Goal: Information Seeking & Learning: Learn about a topic

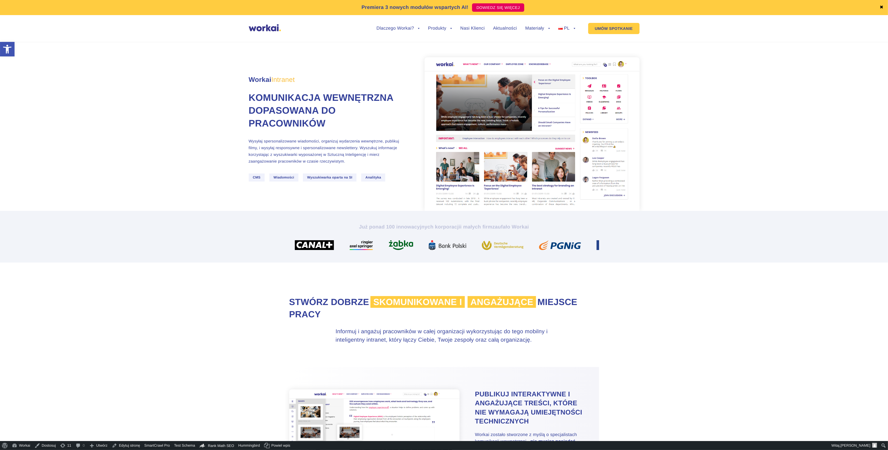
click at [98, 201] on section "Workai Intranet Komunikacja wewnętrzna dopasowana do pracowników Wysyłaj sperso…" at bounding box center [444, 123] width 888 height 176
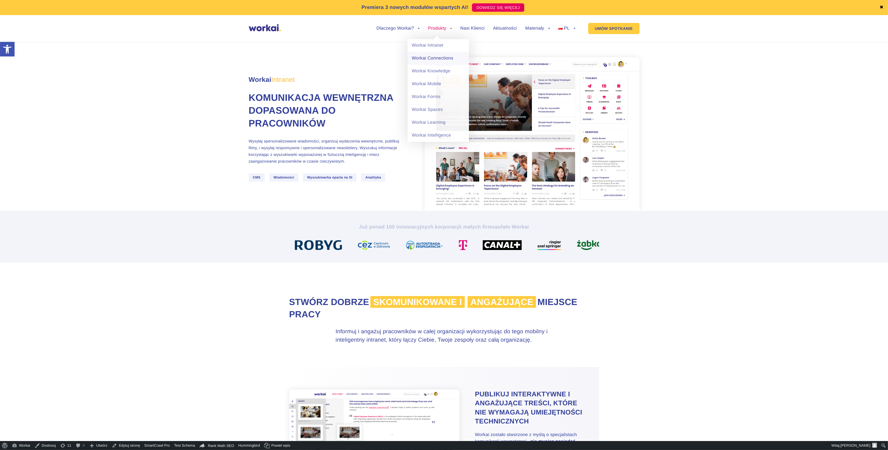
click at [422, 59] on link "Workai Connections" at bounding box center [438, 58] width 61 height 13
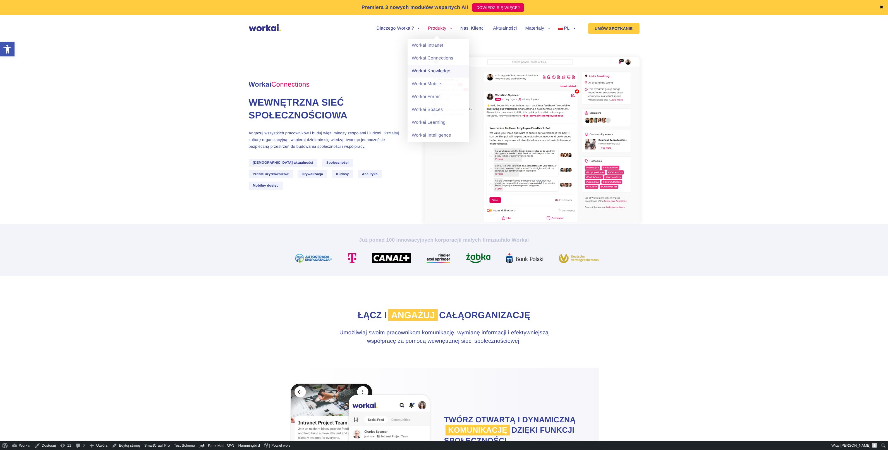
drag, startPoint x: 422, startPoint y: 69, endPoint x: 413, endPoint y: 66, distance: 9.5
click at [422, 69] on link "Workai Knowledge" at bounding box center [438, 71] width 61 height 13
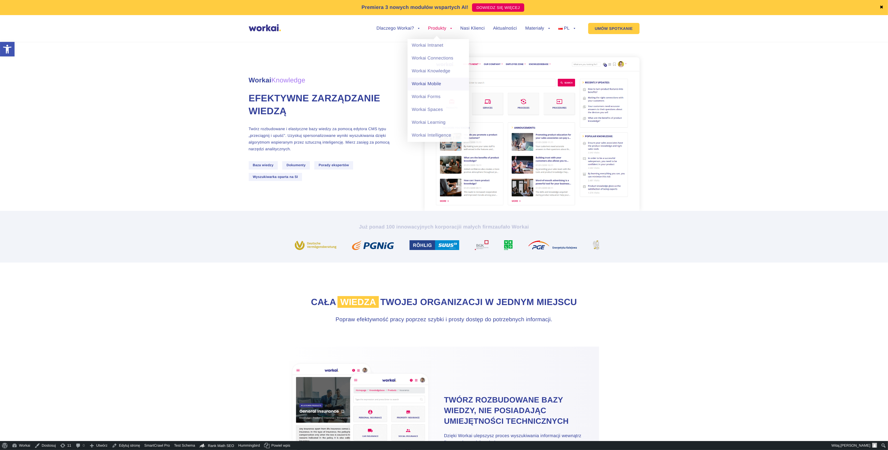
click at [427, 85] on link "Workai Mobile" at bounding box center [438, 84] width 61 height 13
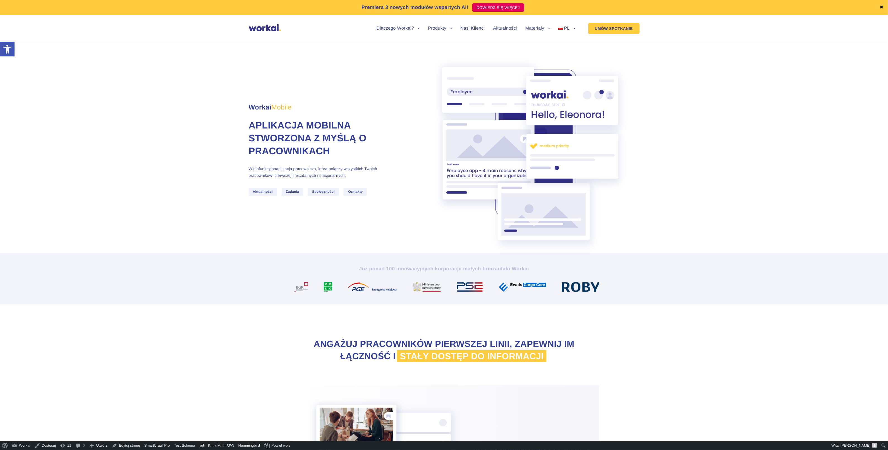
click at [428, 23] on ul "Dlaczego Workai? back Dlaczego Workai? Kalkulator ROI Intranetu Bezpieczeństwo …" at bounding box center [471, 28] width 207 height 21
click at [429, 30] on link "Produkty" at bounding box center [440, 28] width 24 height 4
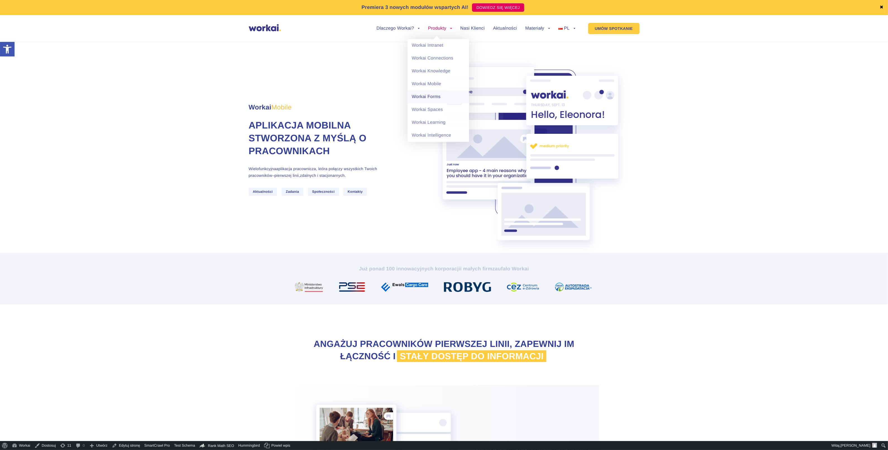
click at [427, 95] on link "Workai Forms" at bounding box center [438, 96] width 61 height 13
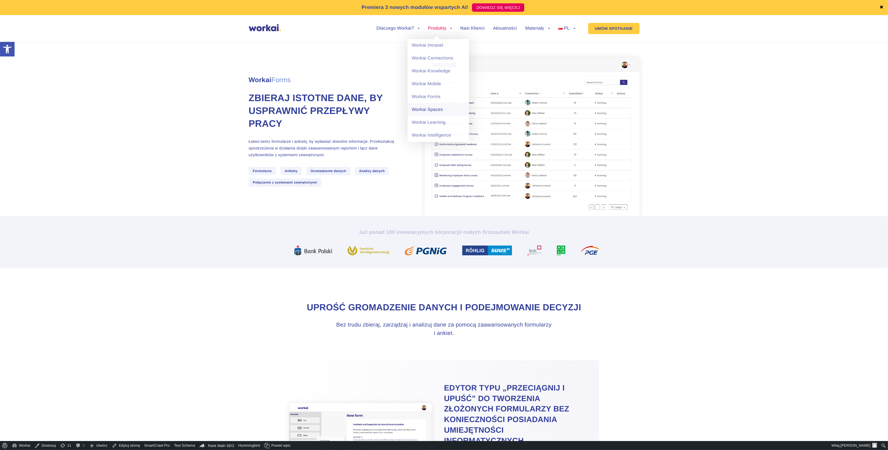
click at [420, 111] on link "Workai Spaces" at bounding box center [438, 109] width 61 height 13
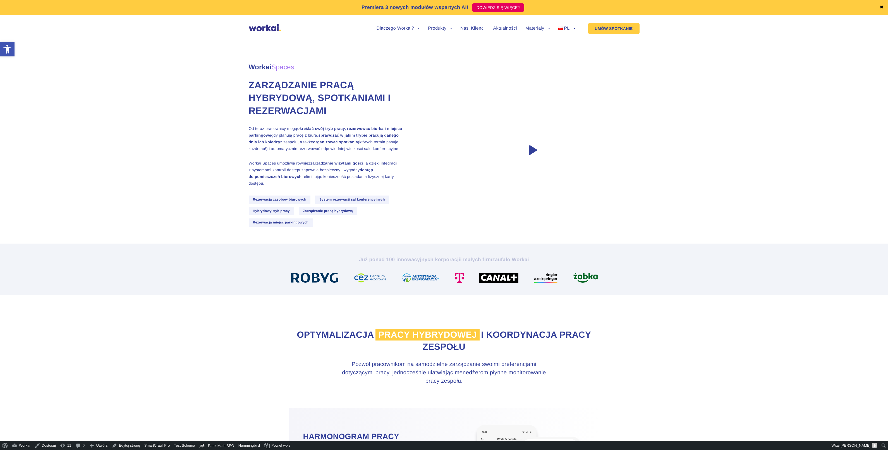
click at [172, 180] on section "Workai Spaces Zarządzanie pracą hybrydową, spotkaniami i rezerwacjami Od teraz …" at bounding box center [444, 139] width 888 height 209
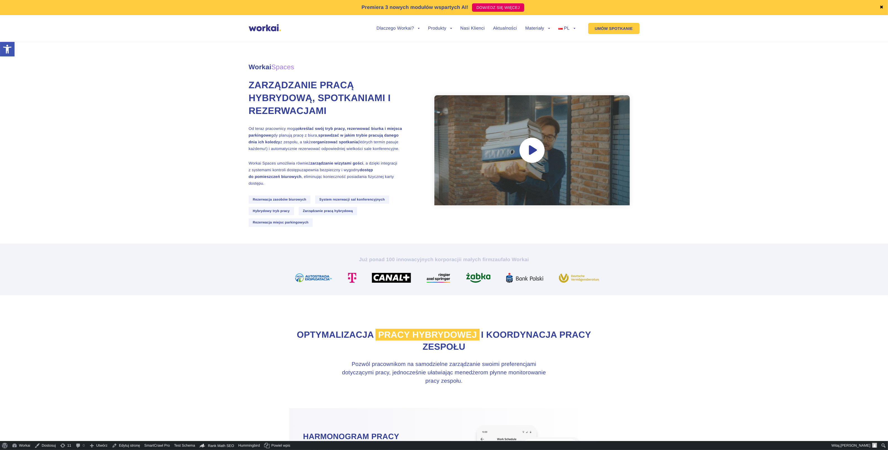
click at [418, 30] on ul "Dlaczego Workai? back Dlaczego Workai? Kalkulator ROI Intranetu Bezpieczeństwo …" at bounding box center [471, 28] width 207 height 21
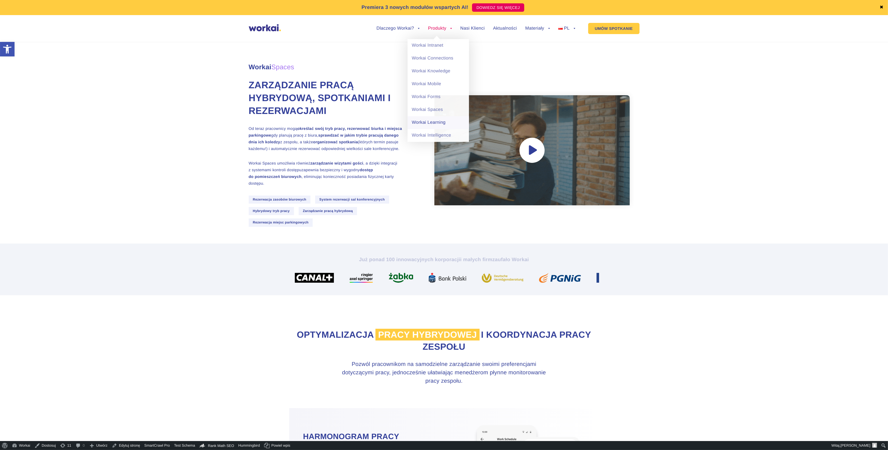
click at [428, 125] on link "Workai Learning" at bounding box center [438, 122] width 61 height 13
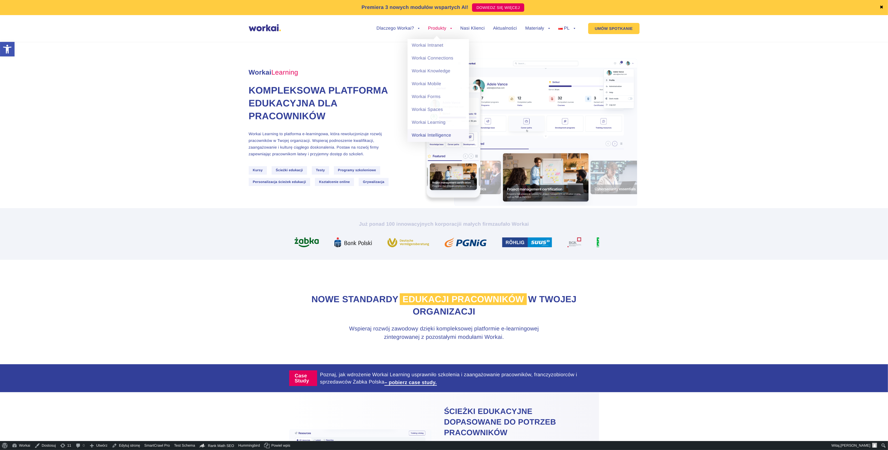
click at [424, 134] on link "Workai Intelligence" at bounding box center [438, 135] width 61 height 13
